Goal: Entertainment & Leisure: Consume media (video, audio)

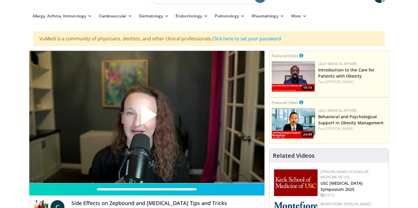
scroll to position [13, 0]
click at [147, 117] on span "Video Player" at bounding box center [147, 117] width 0 height 0
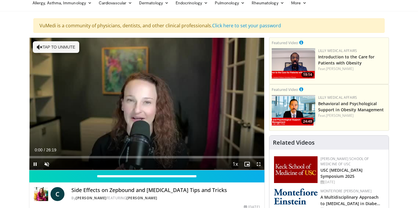
scroll to position [27, 0]
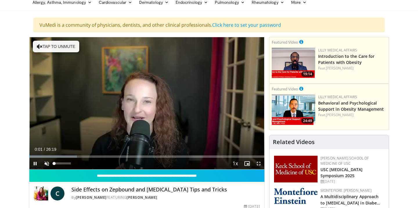
click at [47, 163] on span "Video Player" at bounding box center [47, 163] width 12 height 12
click at [36, 164] on span "Video Player" at bounding box center [35, 163] width 12 height 12
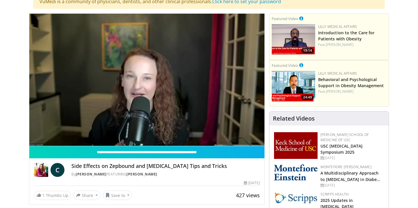
scroll to position [57, 0]
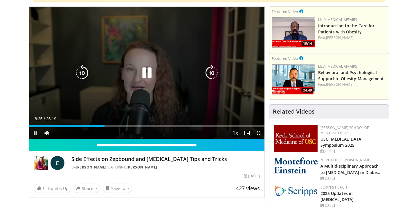
click at [142, 71] on icon "Video Player" at bounding box center [147, 73] width 16 height 16
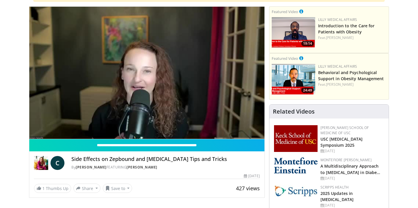
click at [142, 71] on div "10 seconds Tap to unmute" at bounding box center [146, 73] width 235 height 132
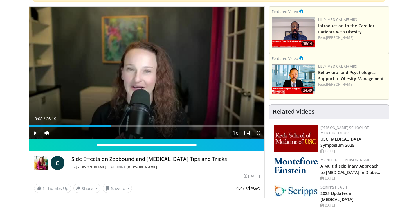
click at [142, 71] on div "10 seconds Tap to unmute" at bounding box center [146, 73] width 235 height 132
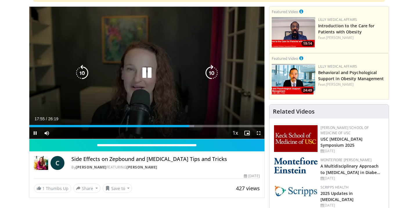
click at [146, 66] on icon "Video Player" at bounding box center [147, 73] width 16 height 16
